Goal: Information Seeking & Learning: Check status

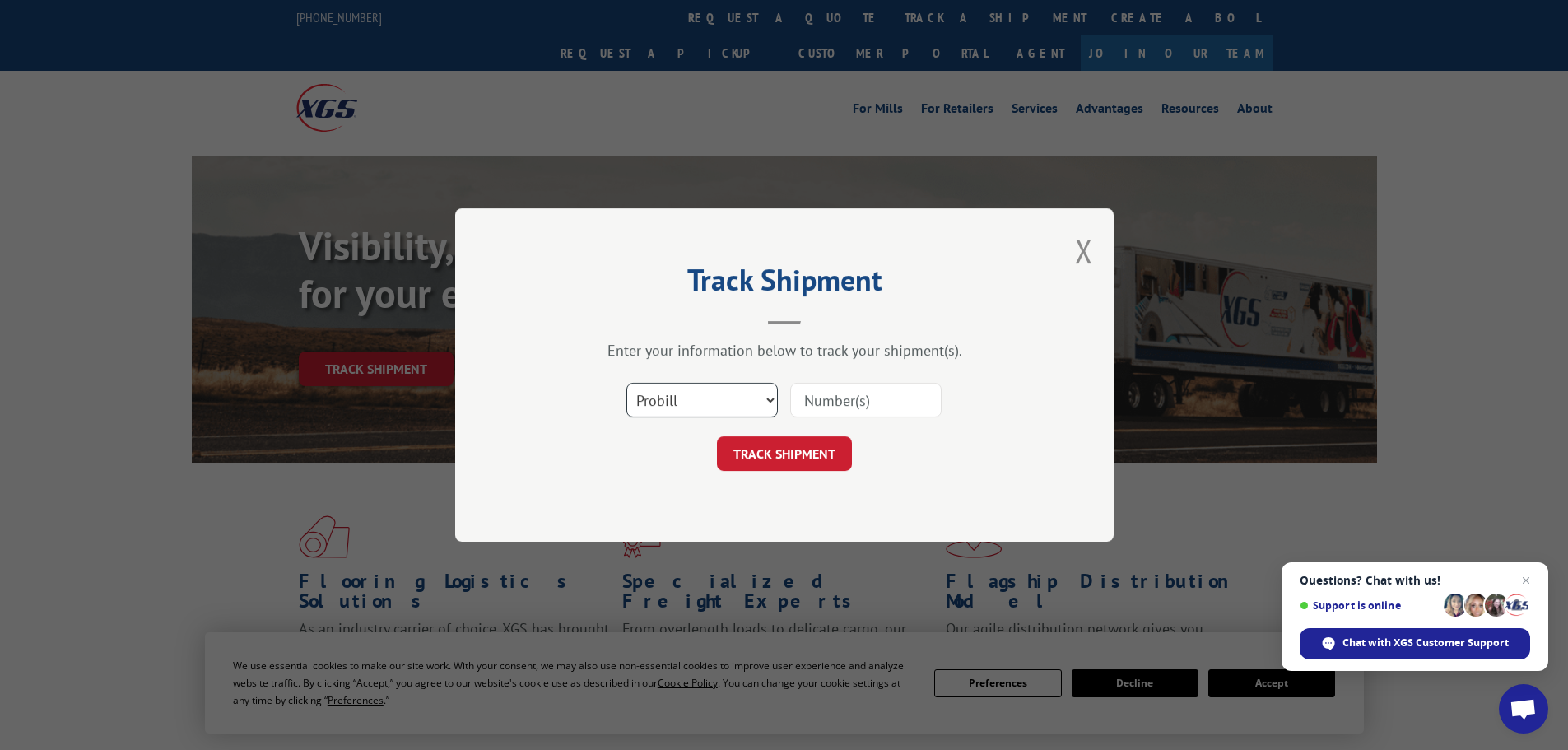
click at [728, 395] on select "Select category... Probill BOL PO" at bounding box center [702, 399] width 152 height 35
select select "bol"
click at [626, 382] on select "Select category... Probill BOL PO" at bounding box center [702, 399] width 152 height 35
click at [834, 403] on input at bounding box center [866, 399] width 152 height 35
paste input "2872814"
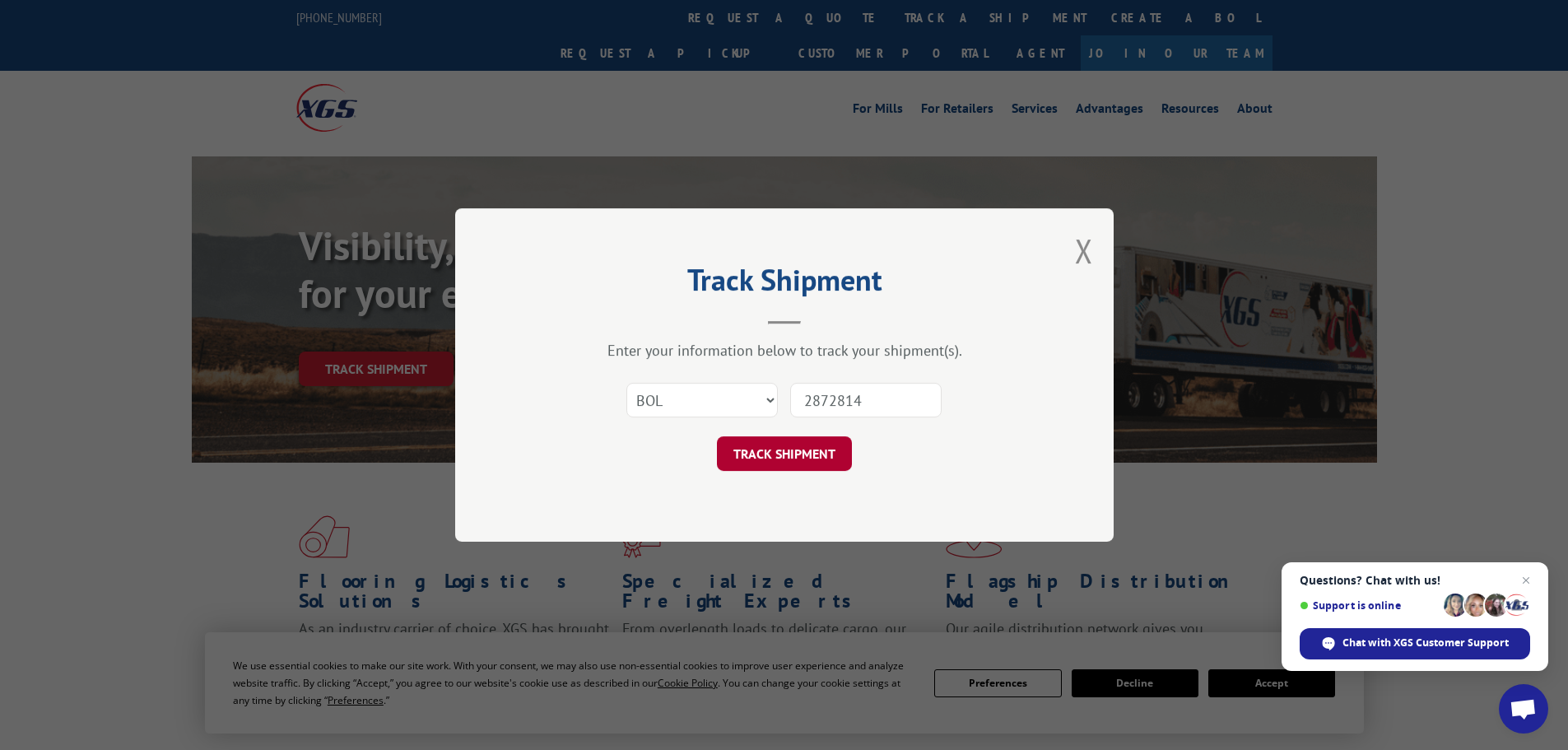
type input "2872814"
click at [774, 469] on button "TRACK SHIPMENT" at bounding box center [784, 453] width 135 height 35
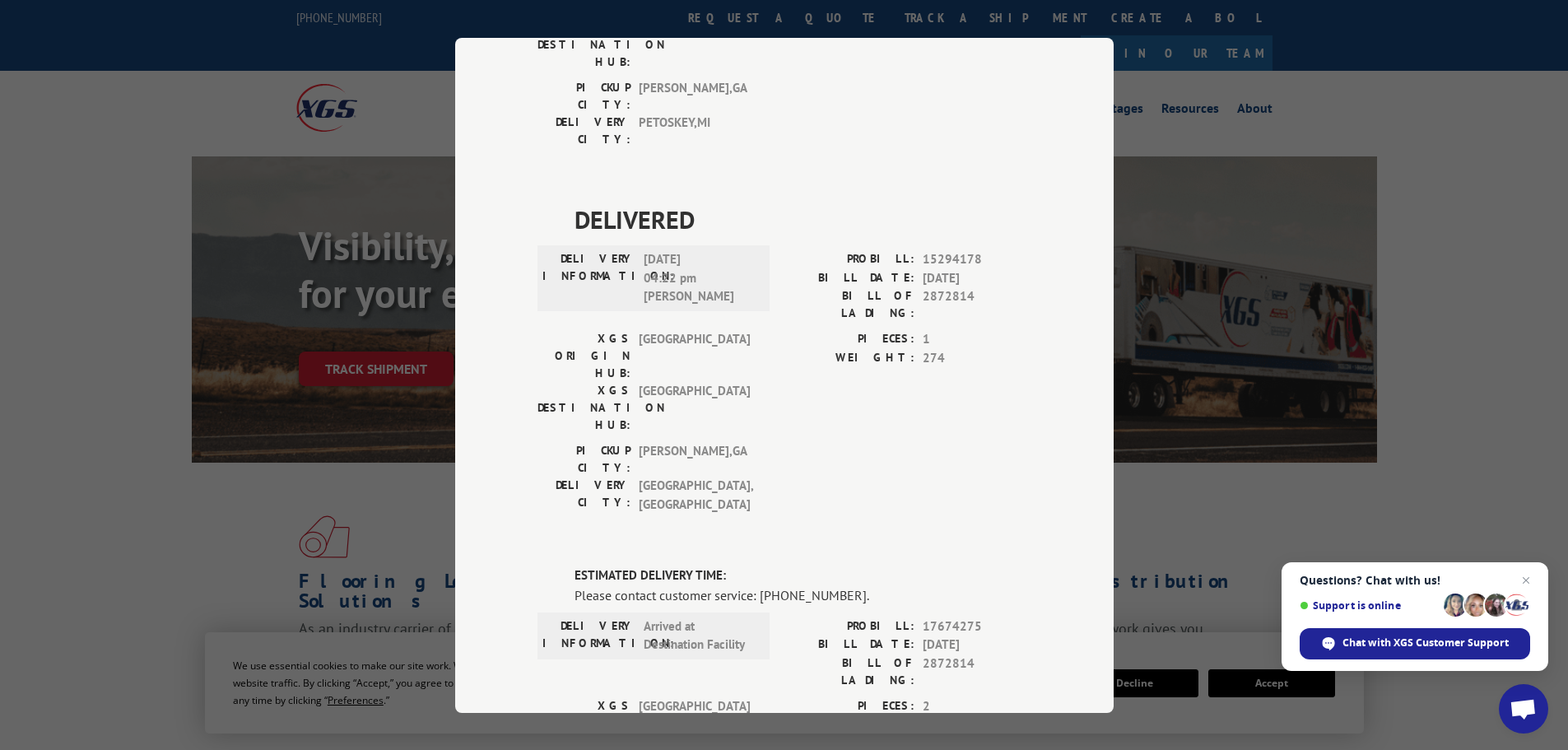
scroll to position [1070, 0]
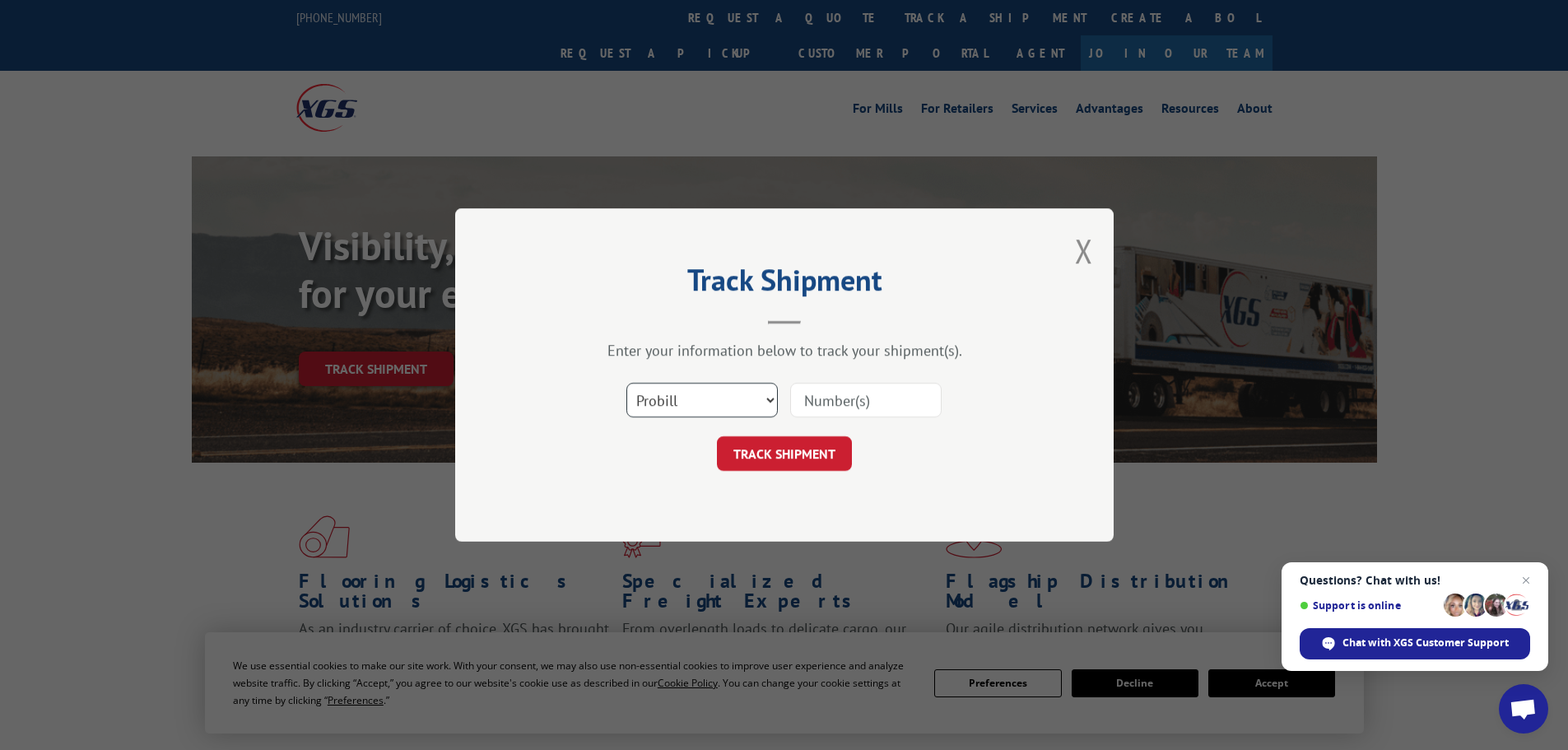
click at [669, 386] on select "Select category... Probill BOL PO" at bounding box center [702, 399] width 152 height 35
select select "bol"
click at [626, 382] on select "Select category... Probill BOL PO" at bounding box center [702, 399] width 152 height 35
click at [855, 404] on input at bounding box center [866, 399] width 152 height 35
paste input "7068356"
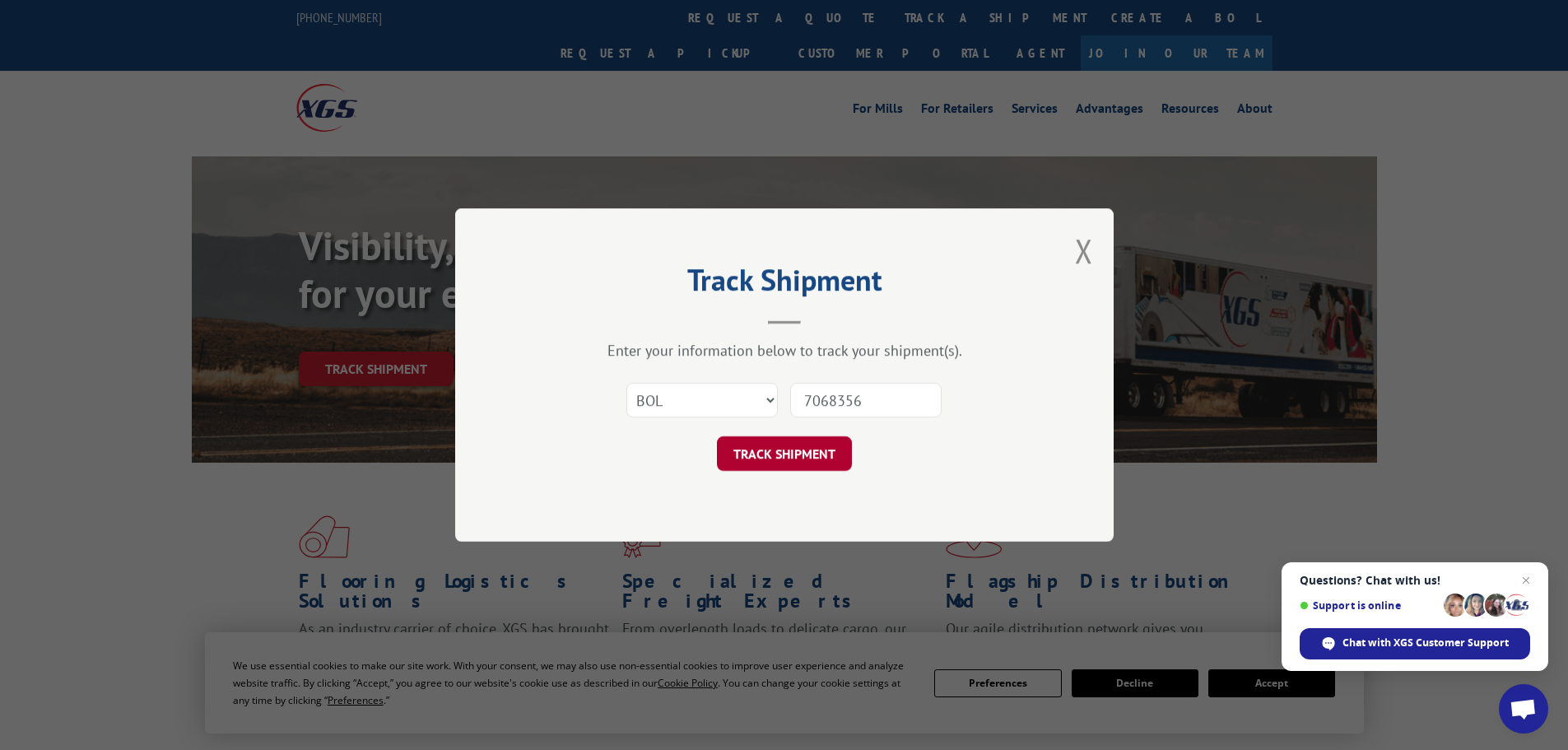
type input "7068356"
click at [766, 470] on button "TRACK SHIPMENT" at bounding box center [784, 453] width 135 height 35
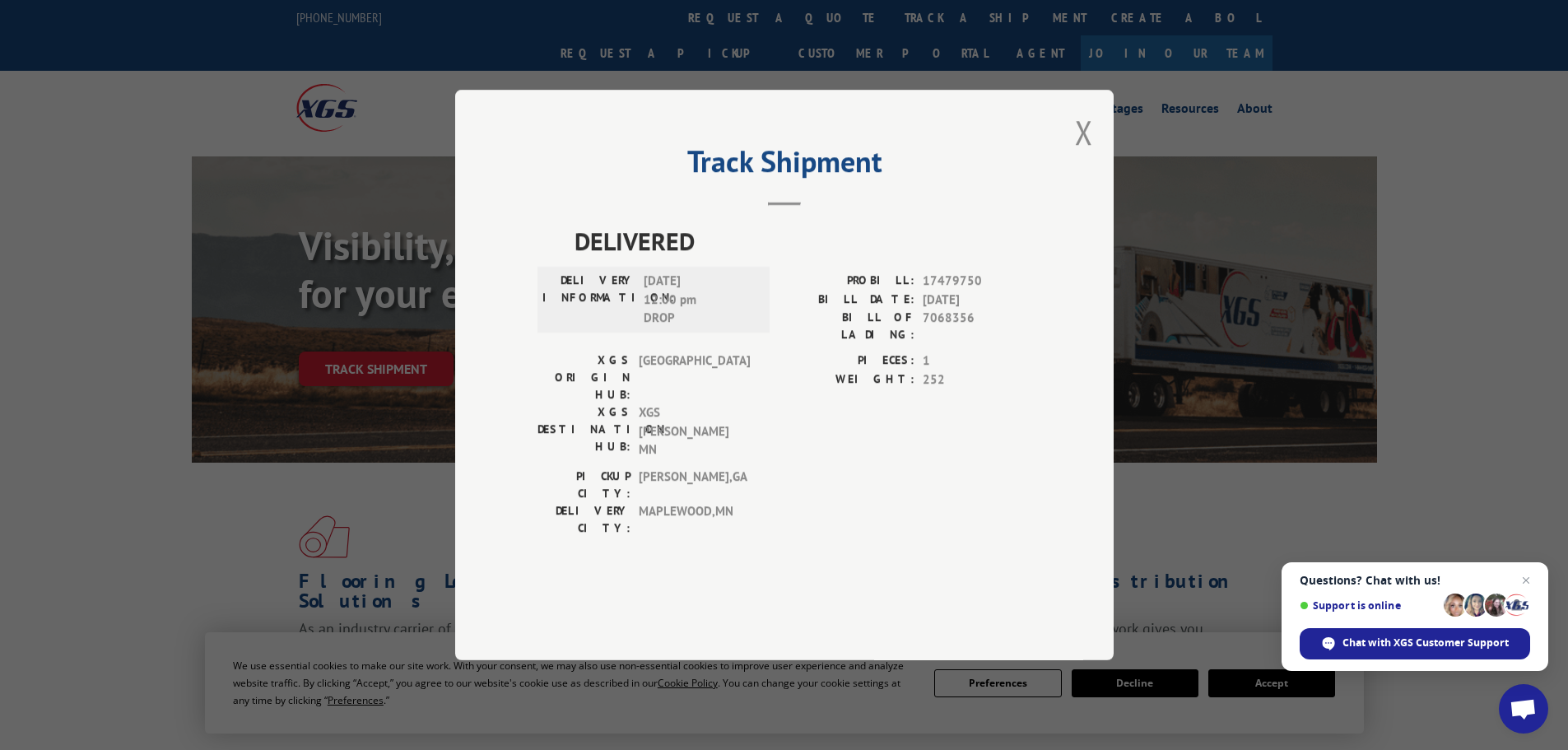
drag, startPoint x: 1078, startPoint y: 178, endPoint x: 715, endPoint y: 3, distance: 403.0
click at [1051, 160] on div "Track Shipment DELIVERED DELIVERY INFORMATION: [DATE] 12:00 pm DROP PROBILL: 17…" at bounding box center [784, 375] width 658 height 570
click at [1087, 154] on button "Close modal" at bounding box center [1084, 132] width 18 height 44
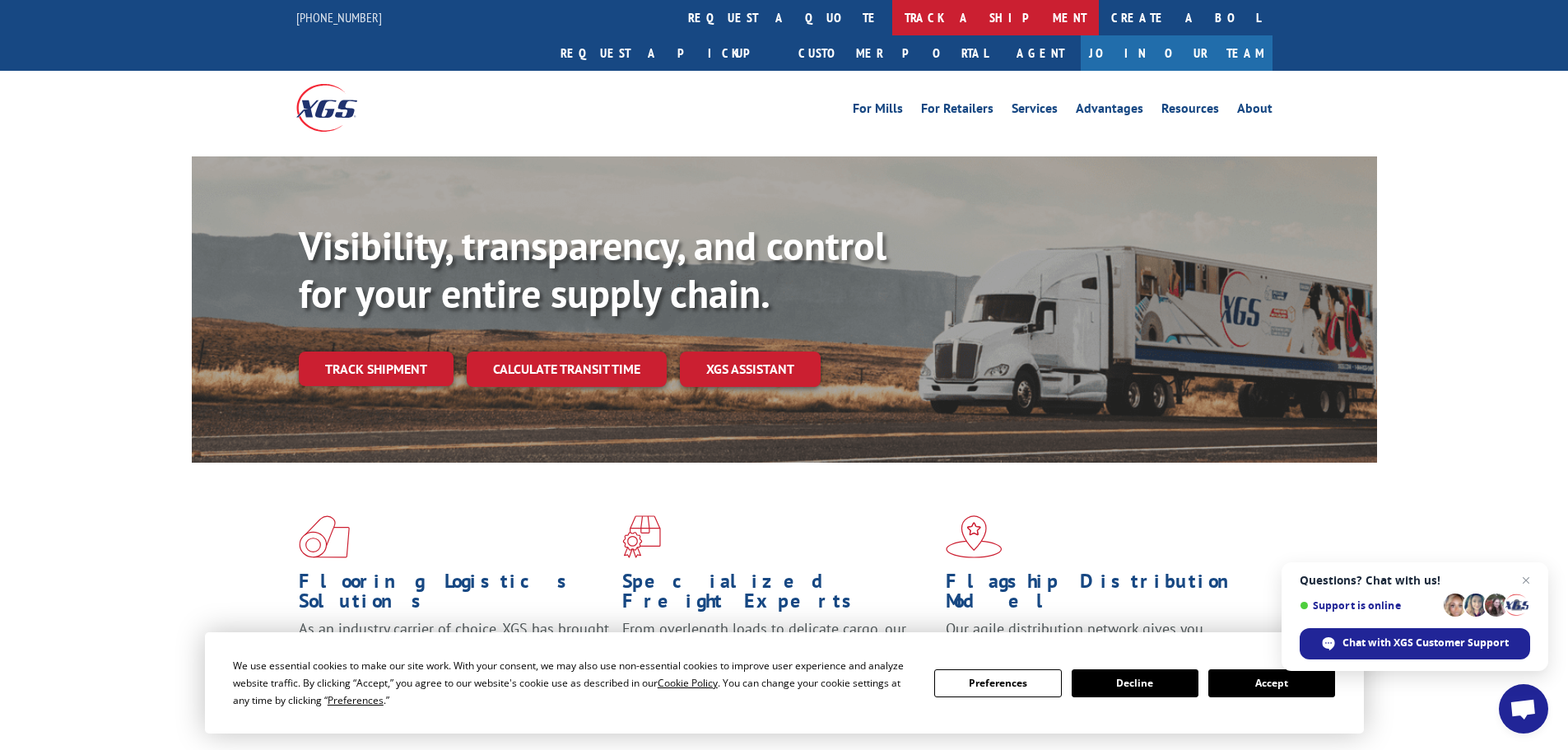
click at [892, 2] on link "track a shipment" at bounding box center [995, 17] width 207 height 35
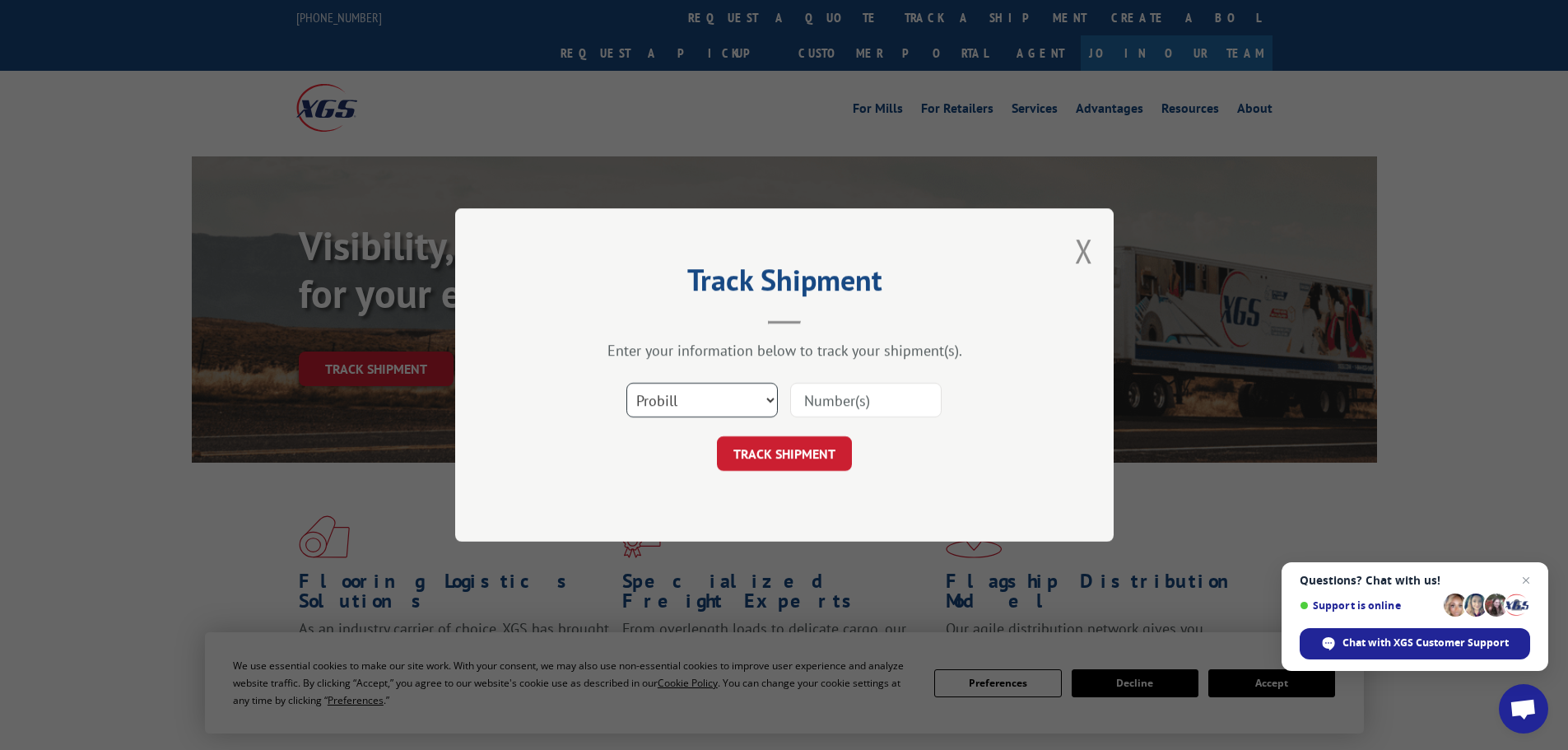
click at [676, 408] on select "Select category... Probill BOL PO" at bounding box center [702, 399] width 152 height 35
select select "bol"
click at [626, 382] on select "Select category... Probill BOL PO" at bounding box center [702, 399] width 152 height 35
click at [826, 398] on input at bounding box center [866, 399] width 152 height 35
paste input "7064926"
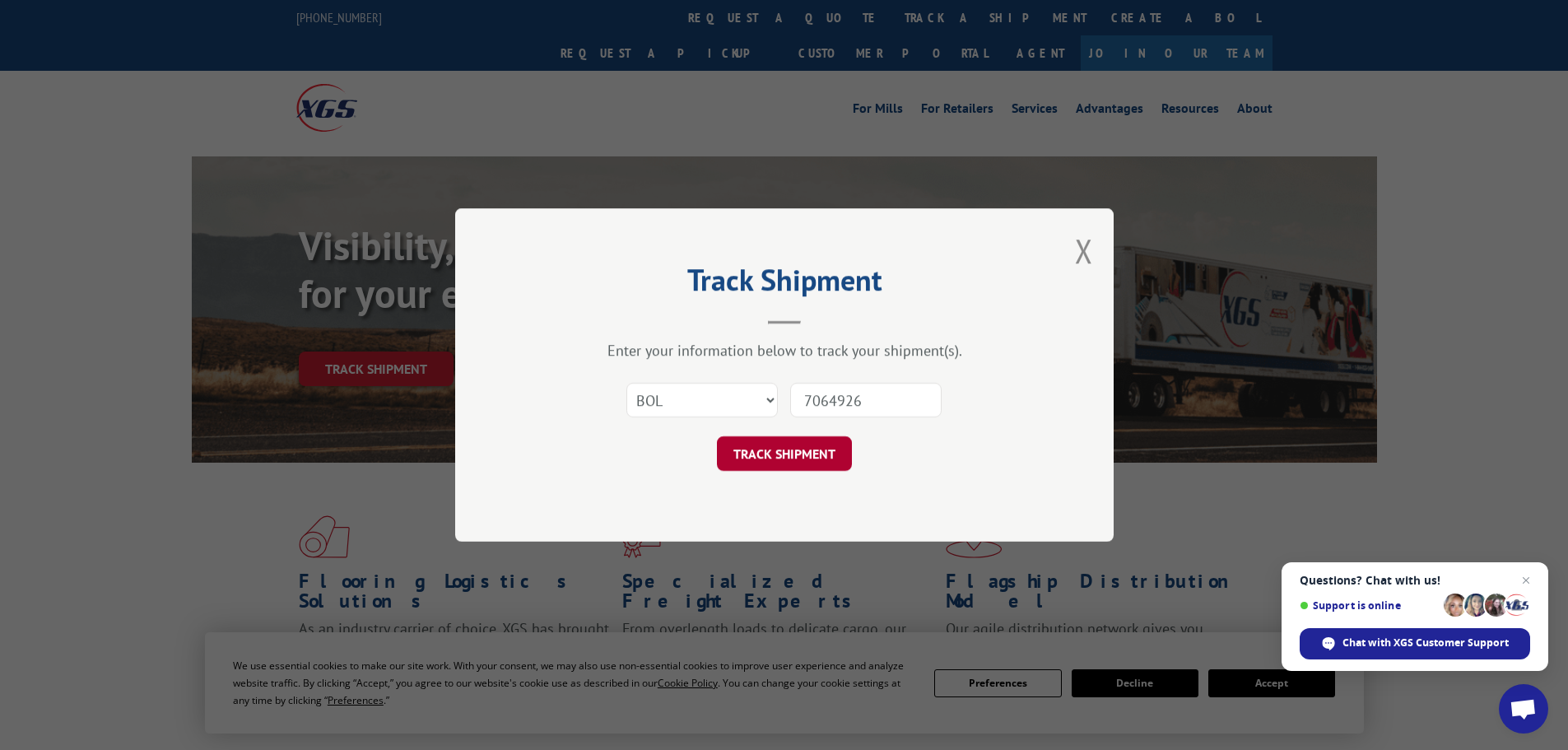
type input "7064926"
click at [787, 456] on button "TRACK SHIPMENT" at bounding box center [784, 453] width 135 height 35
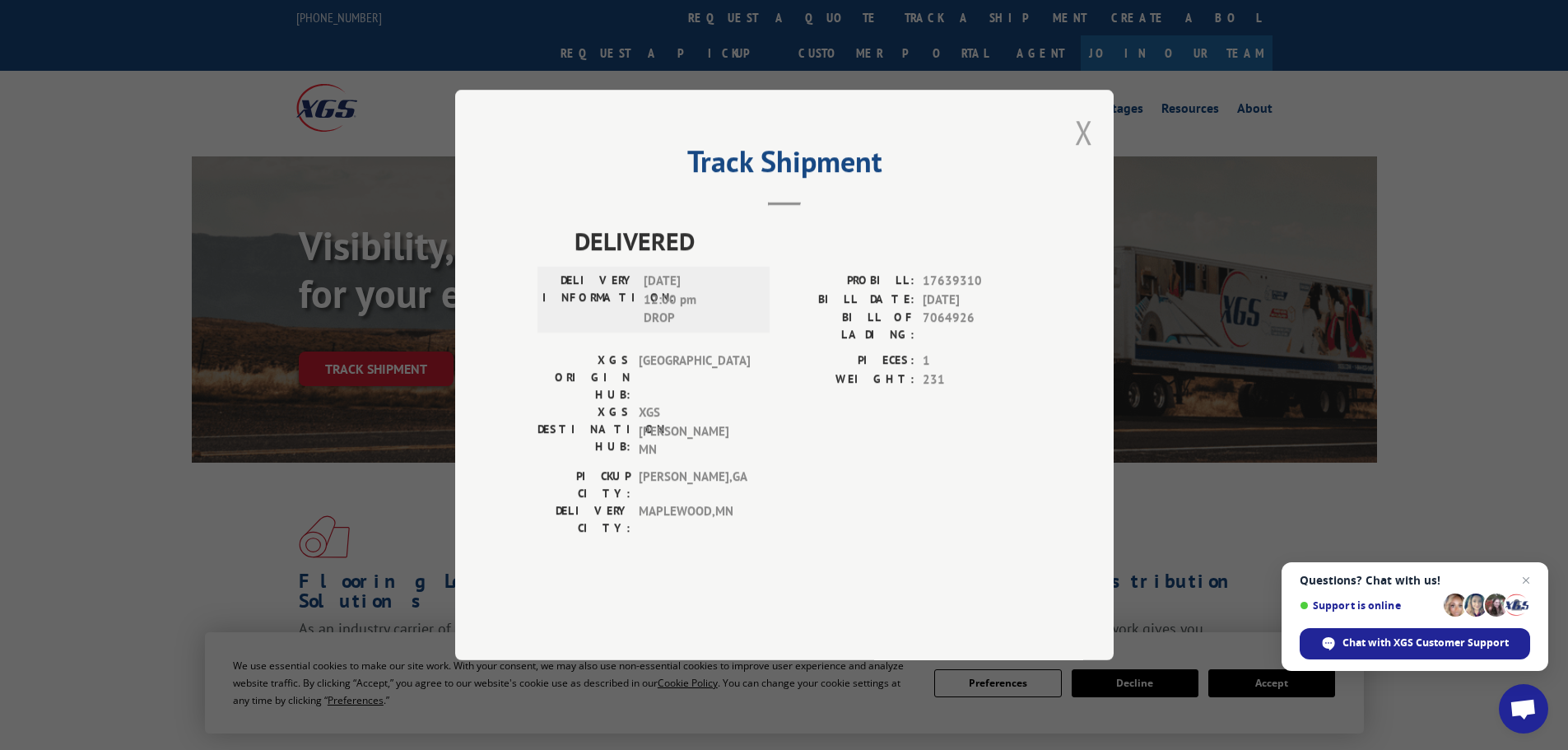
drag, startPoint x: 1087, startPoint y: 188, endPoint x: 980, endPoint y: 156, distance: 111.7
click at [1081, 154] on button "Close modal" at bounding box center [1084, 132] width 18 height 44
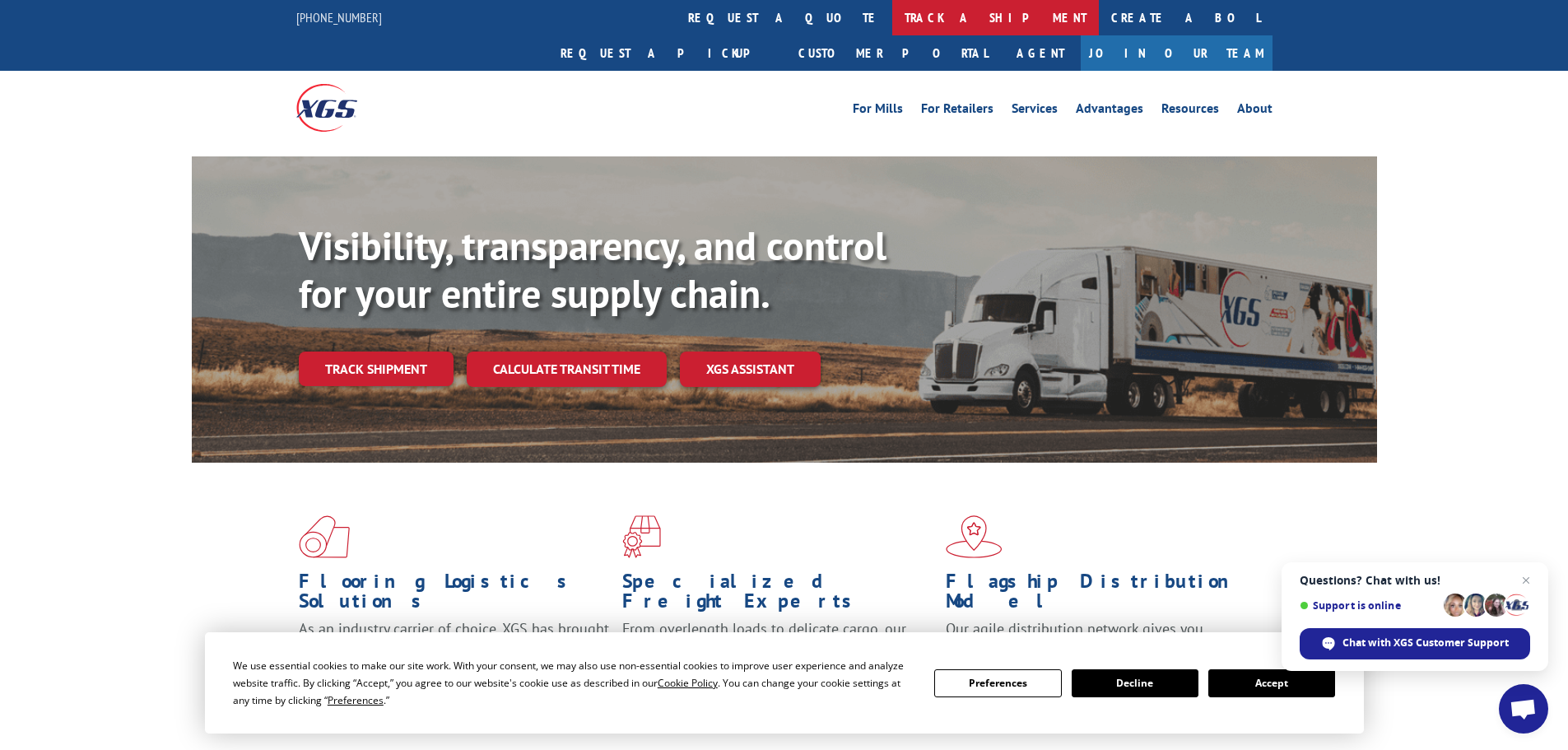
click at [892, 18] on link "track a shipment" at bounding box center [995, 17] width 207 height 35
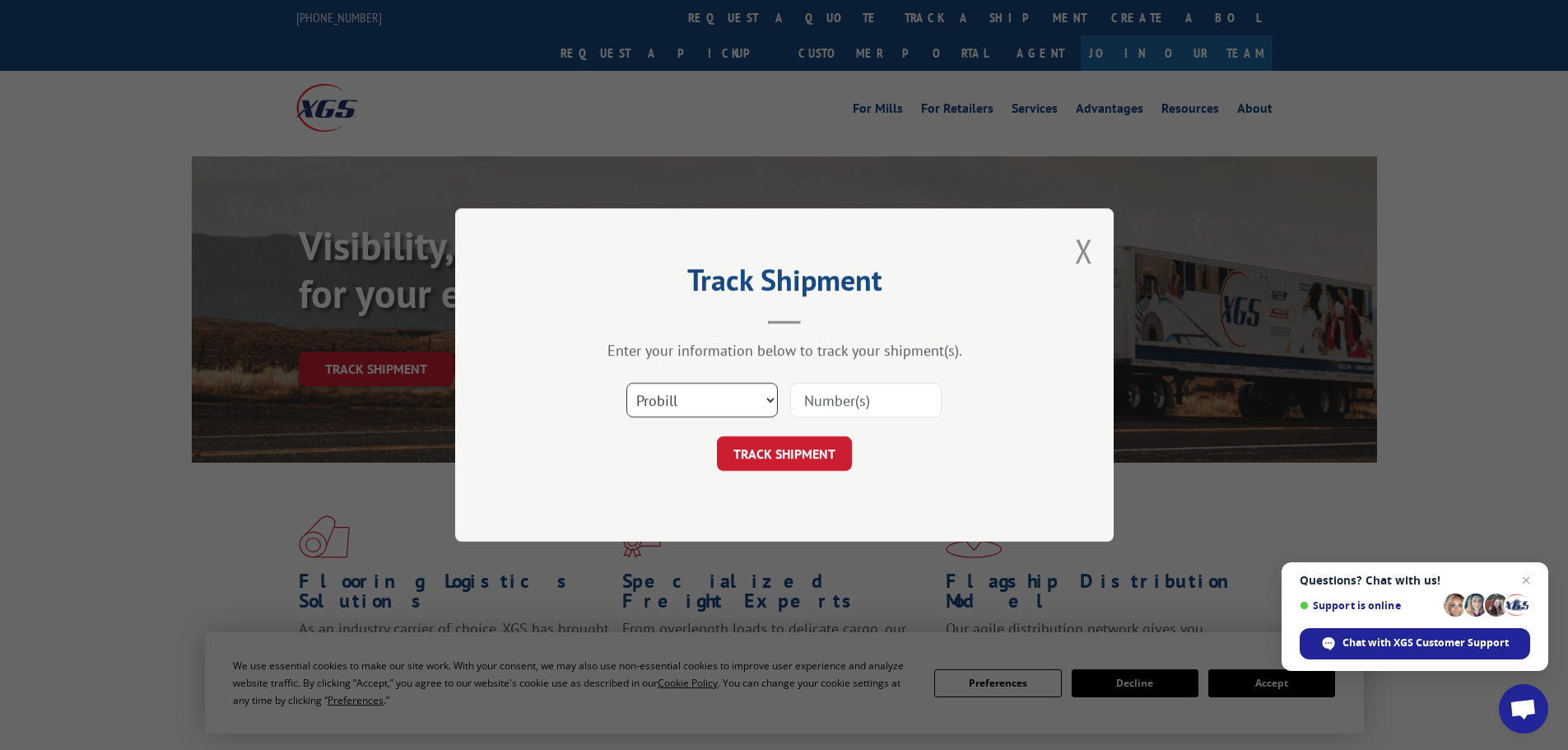
click at [659, 390] on select "Select category... Probill BOL PO" at bounding box center [702, 399] width 152 height 35
select select "bol"
click at [626, 382] on select "Select category... Probill BOL PO" at bounding box center [702, 399] width 152 height 35
click at [893, 402] on input at bounding box center [866, 399] width 152 height 35
paste input "7066132"
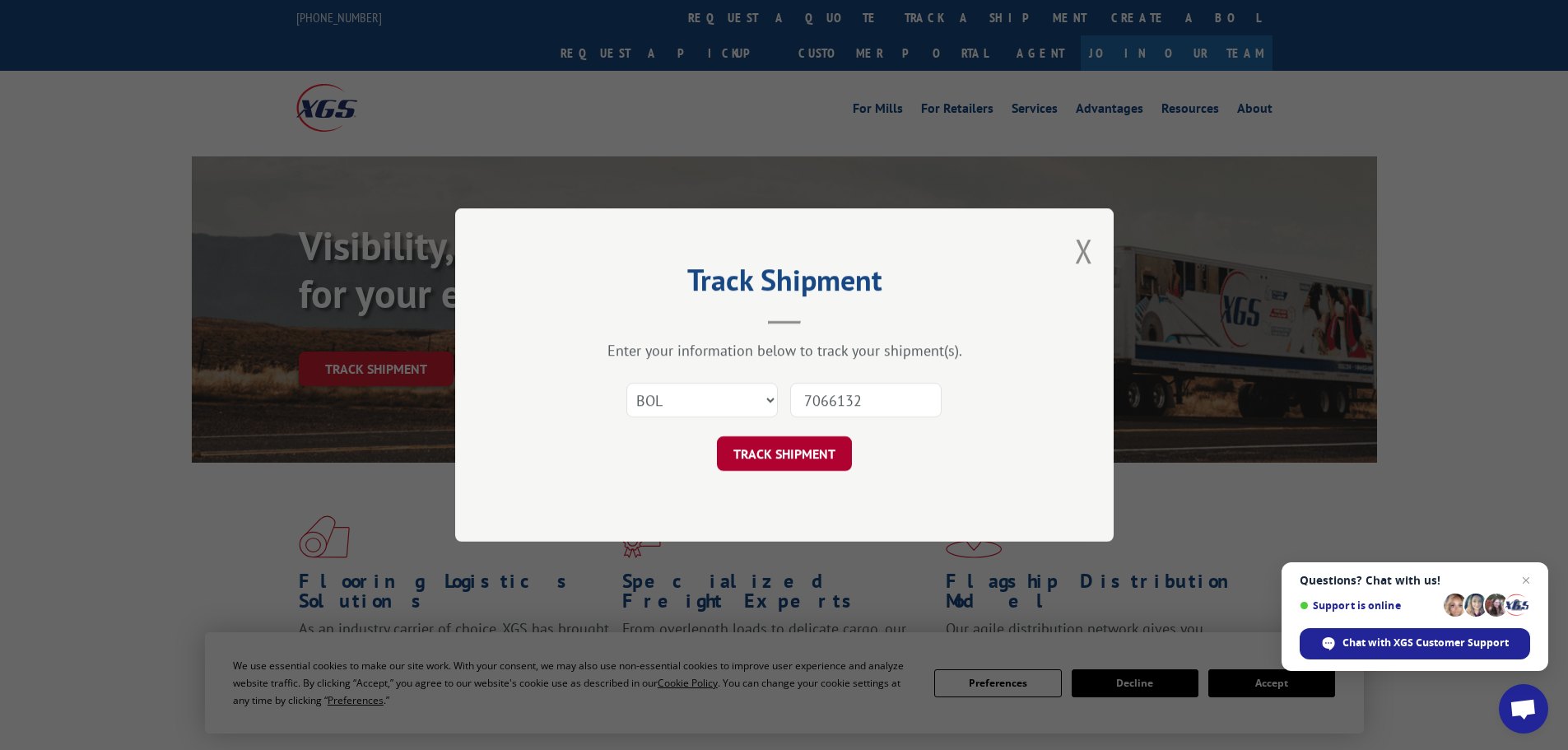
type input "7066132"
click at [786, 458] on button "TRACK SHIPMENT" at bounding box center [784, 453] width 135 height 35
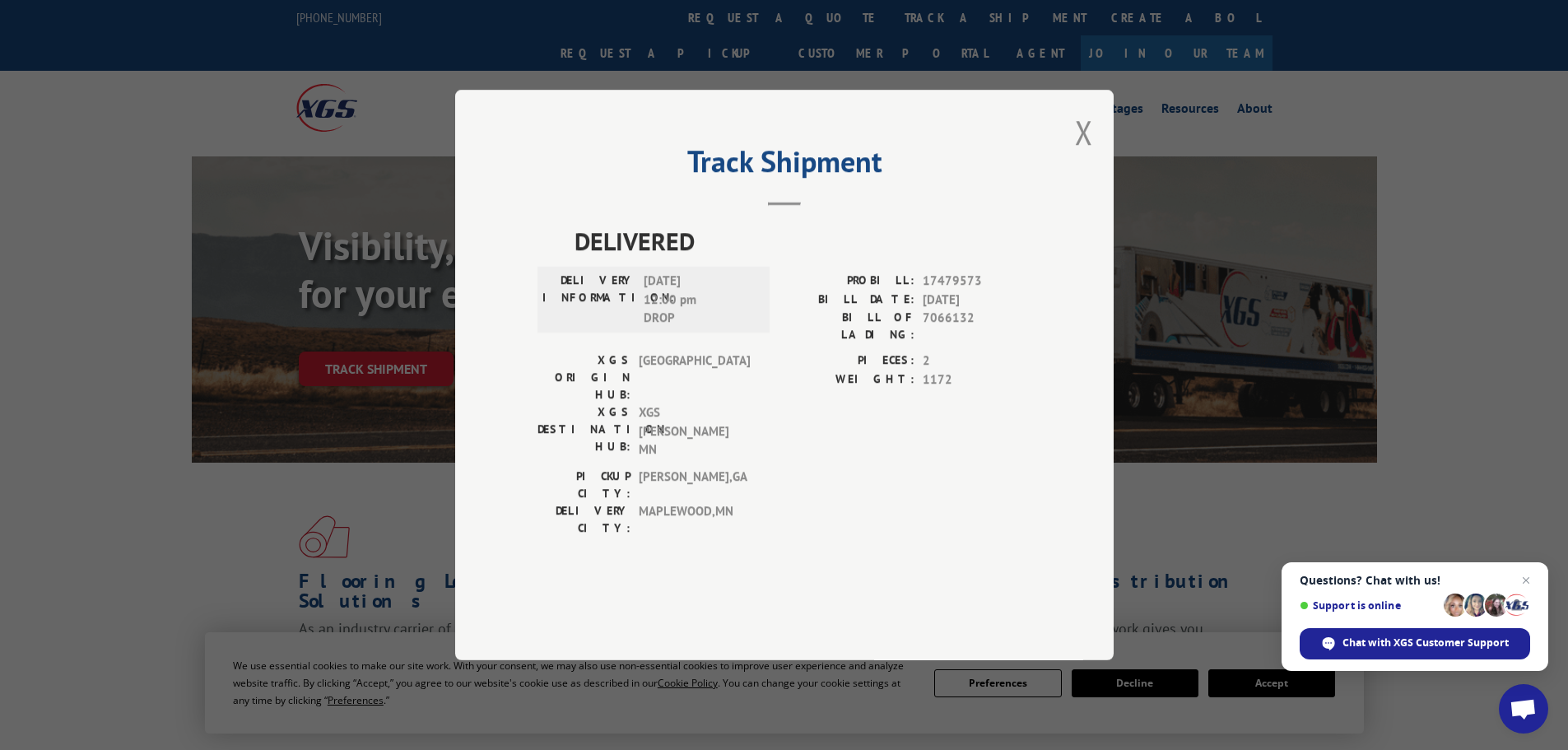
drag, startPoint x: 1077, startPoint y: 185, endPoint x: 893, endPoint y: 116, distance: 196.5
click at [1047, 175] on div "Track Shipment DELIVERED DELIVERY INFORMATION: [DATE] 12:00 pm DROP PROBILL: 17…" at bounding box center [784, 375] width 658 height 570
click at [1087, 154] on button "Close modal" at bounding box center [1084, 132] width 18 height 44
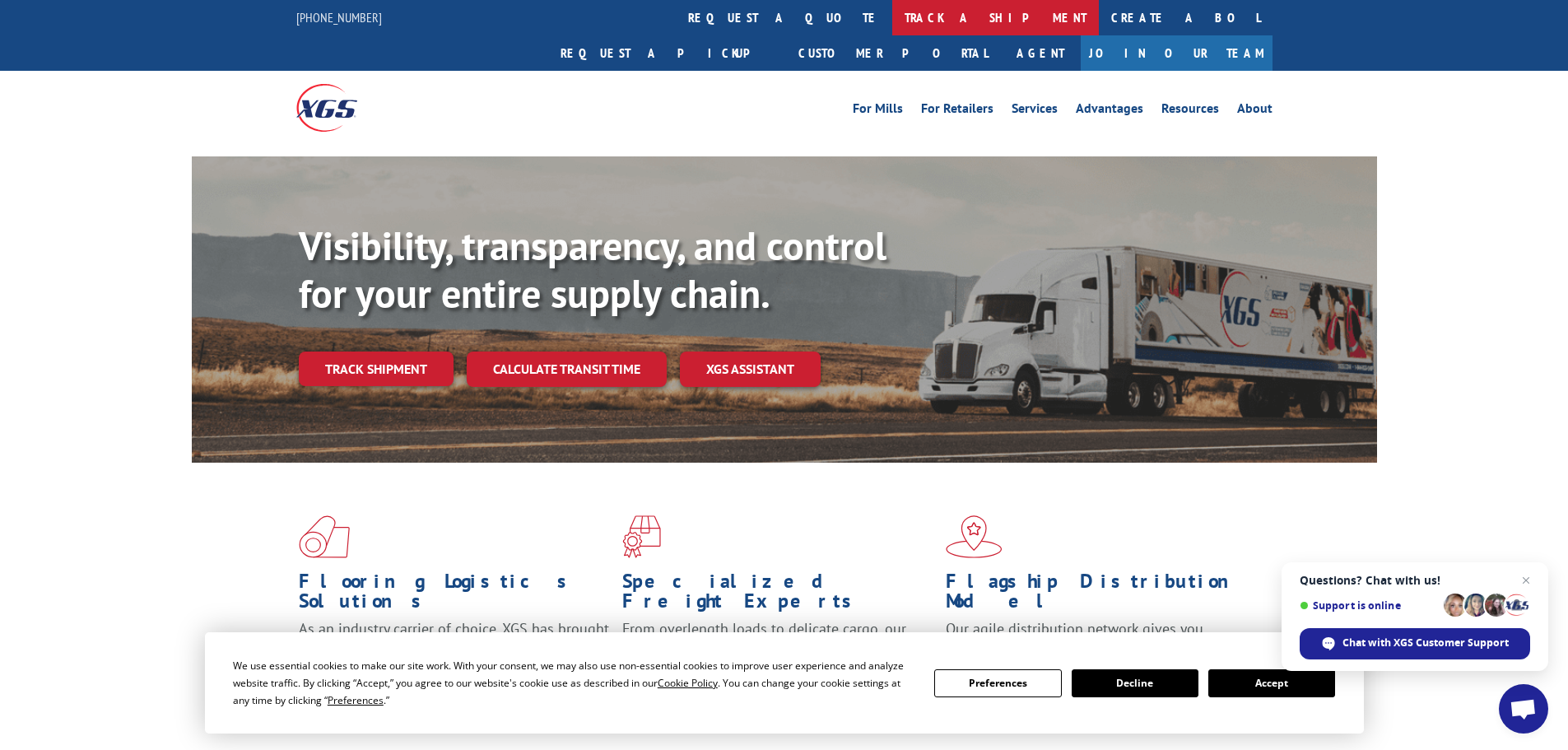
click at [892, 23] on link "track a shipment" at bounding box center [995, 17] width 207 height 35
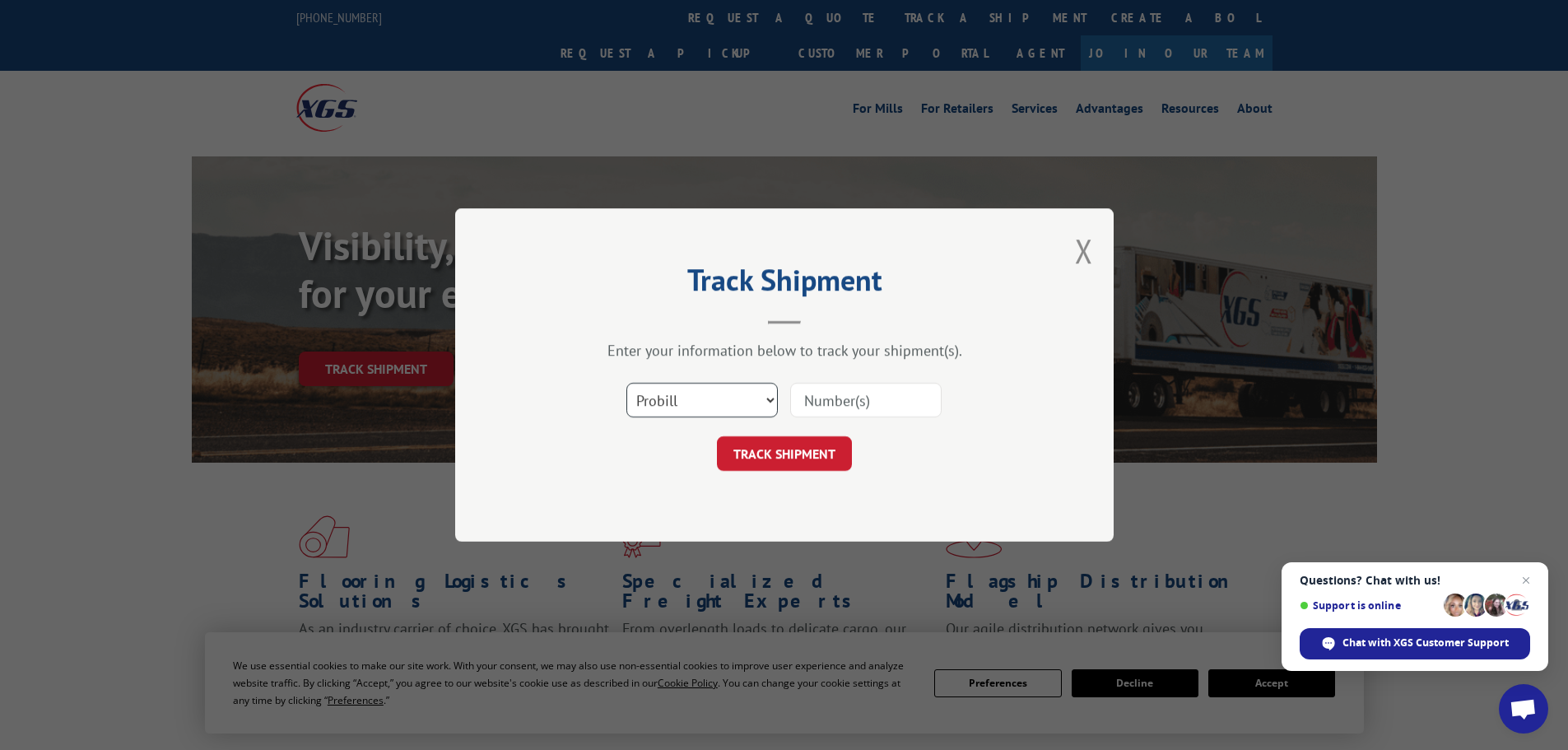
drag, startPoint x: 654, startPoint y: 405, endPoint x: 651, endPoint y: 415, distance: 10.4
click at [654, 405] on select "Select category... Probill BOL PO" at bounding box center [702, 399] width 152 height 35
select select "bol"
click at [626, 382] on select "Select category... Probill BOL PO" at bounding box center [702, 399] width 152 height 35
click at [812, 405] on input at bounding box center [866, 399] width 152 height 35
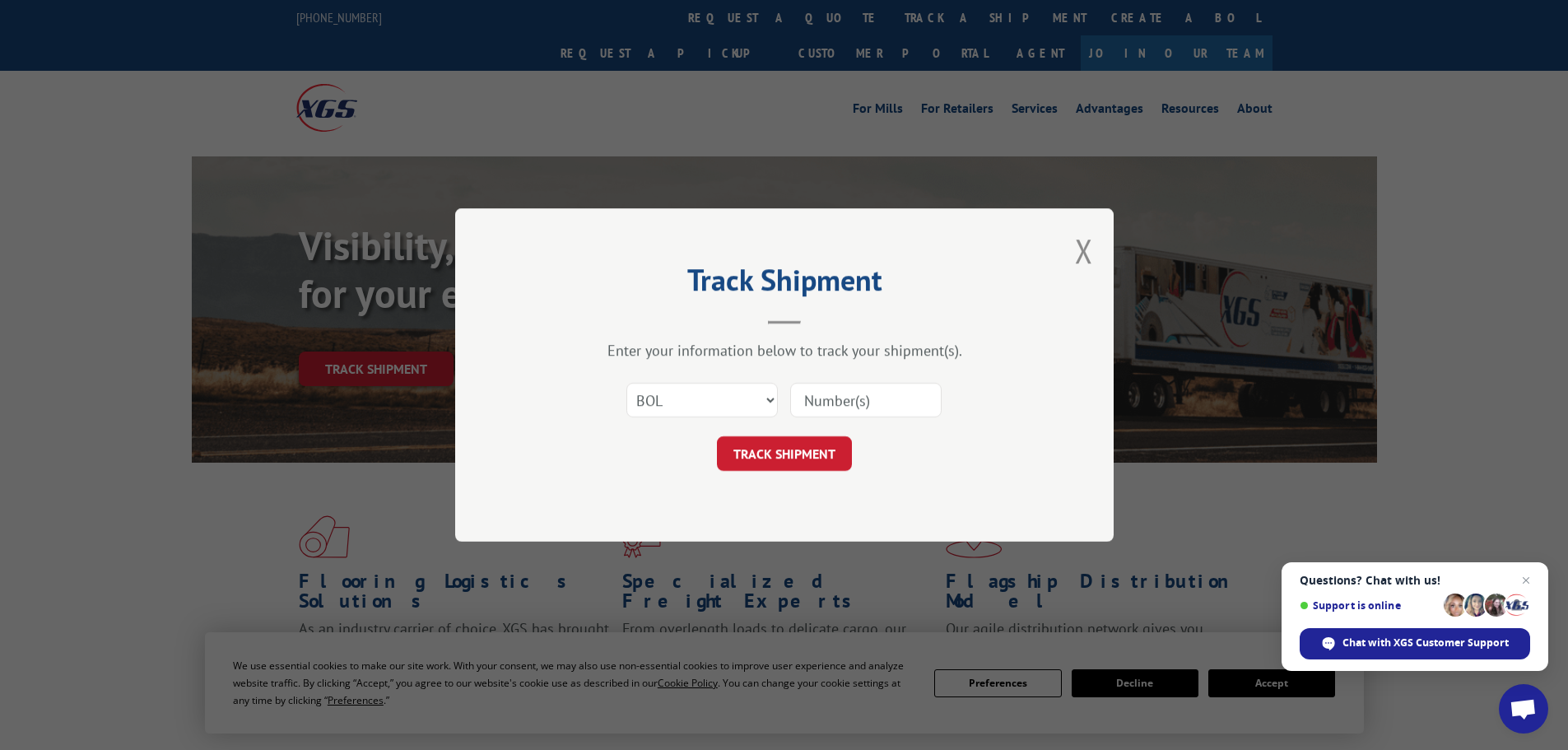
paste input "7058076"
type input "7058076"
click at [783, 457] on button "TRACK SHIPMENT" at bounding box center [784, 453] width 135 height 35
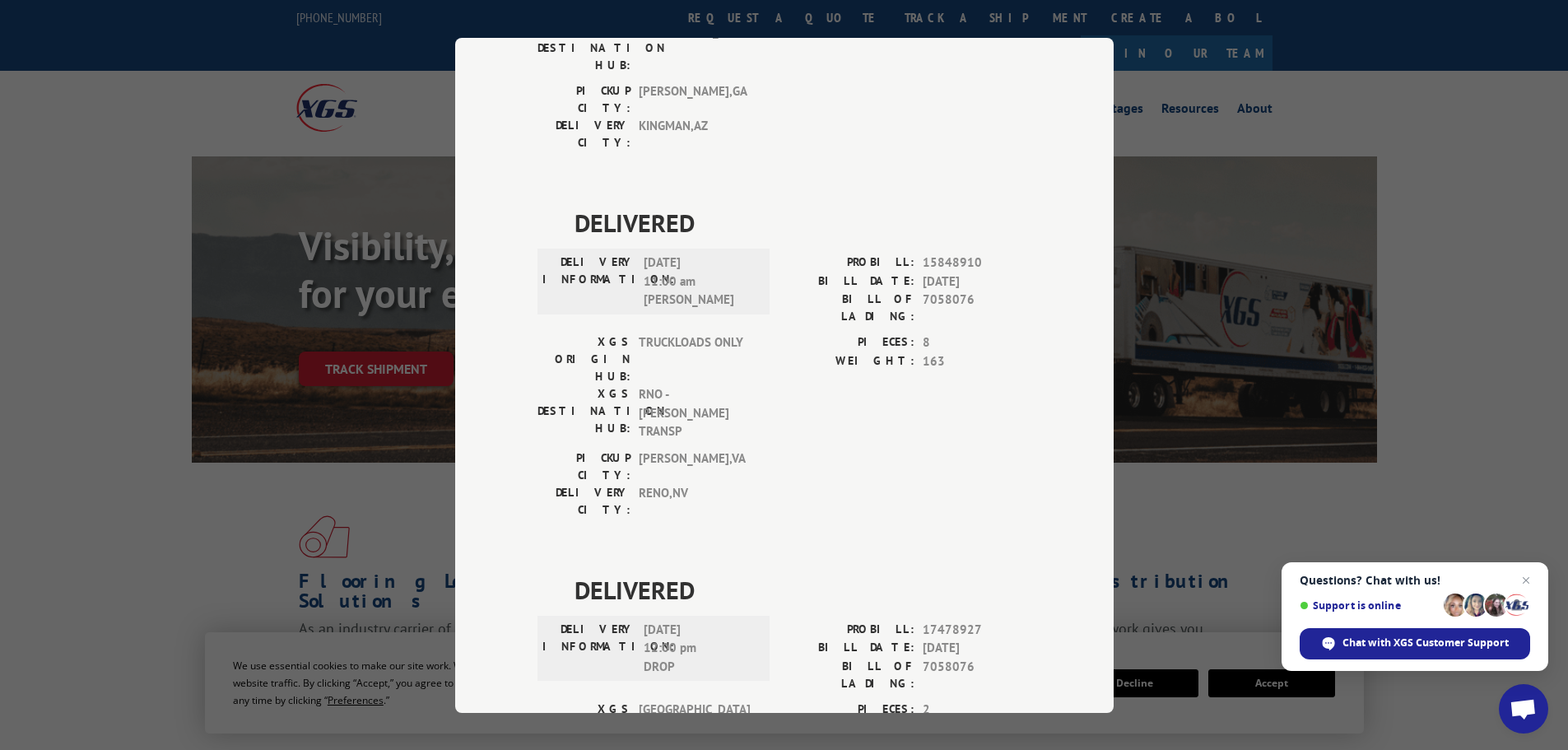
scroll to position [339, 0]
